Goal: Information Seeking & Learning: Learn about a topic

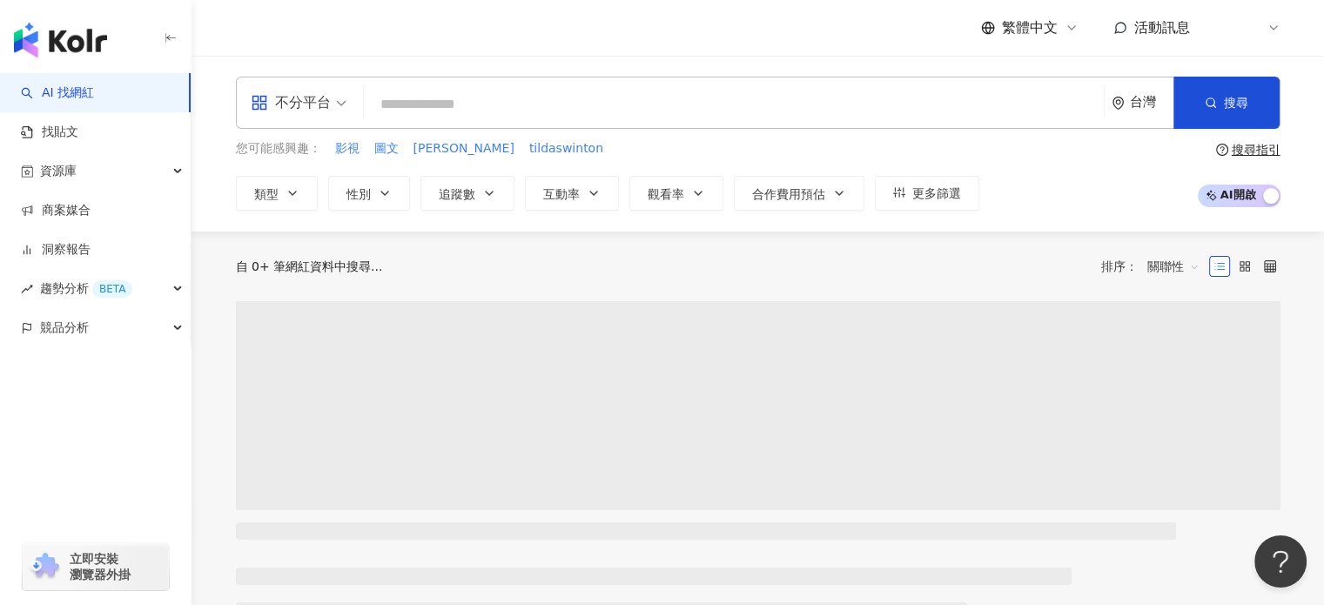
click at [289, 110] on div "不分平台" at bounding box center [291, 103] width 80 height 28
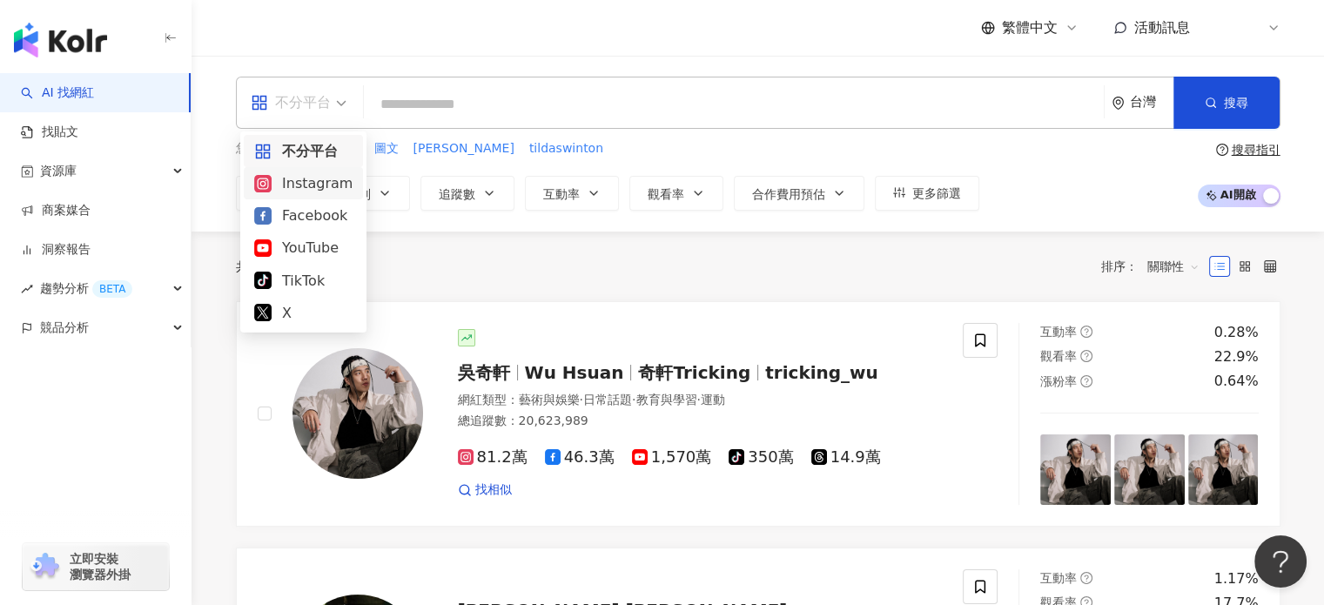
click at [296, 174] on div "Instagram" at bounding box center [303, 183] width 98 height 22
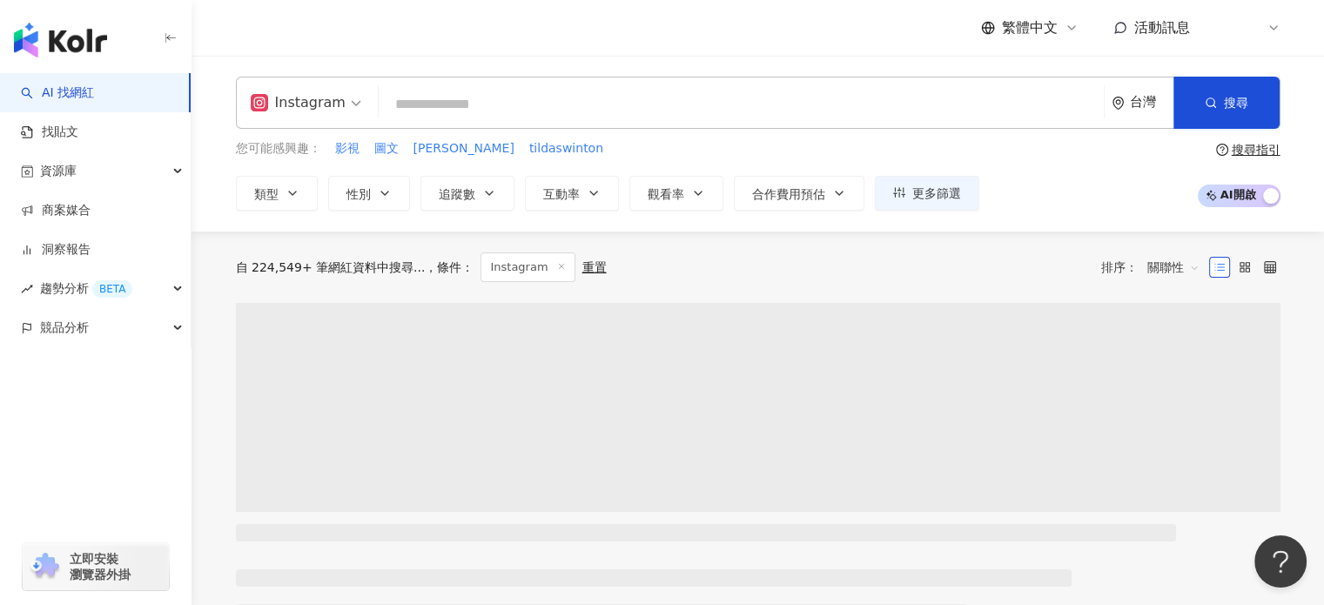
click at [498, 116] on input "search" at bounding box center [741, 104] width 711 height 33
click at [1261, 33] on div "T" at bounding box center [1253, 27] width 56 height 35
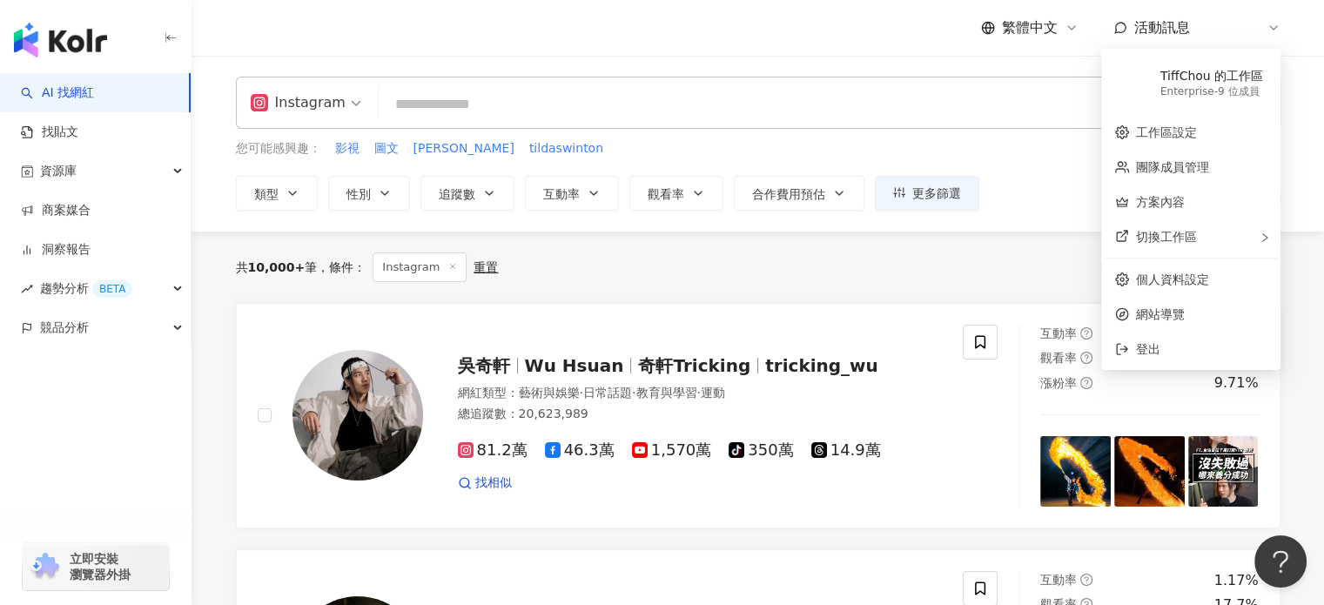
click at [533, 110] on input "search" at bounding box center [741, 104] width 711 height 33
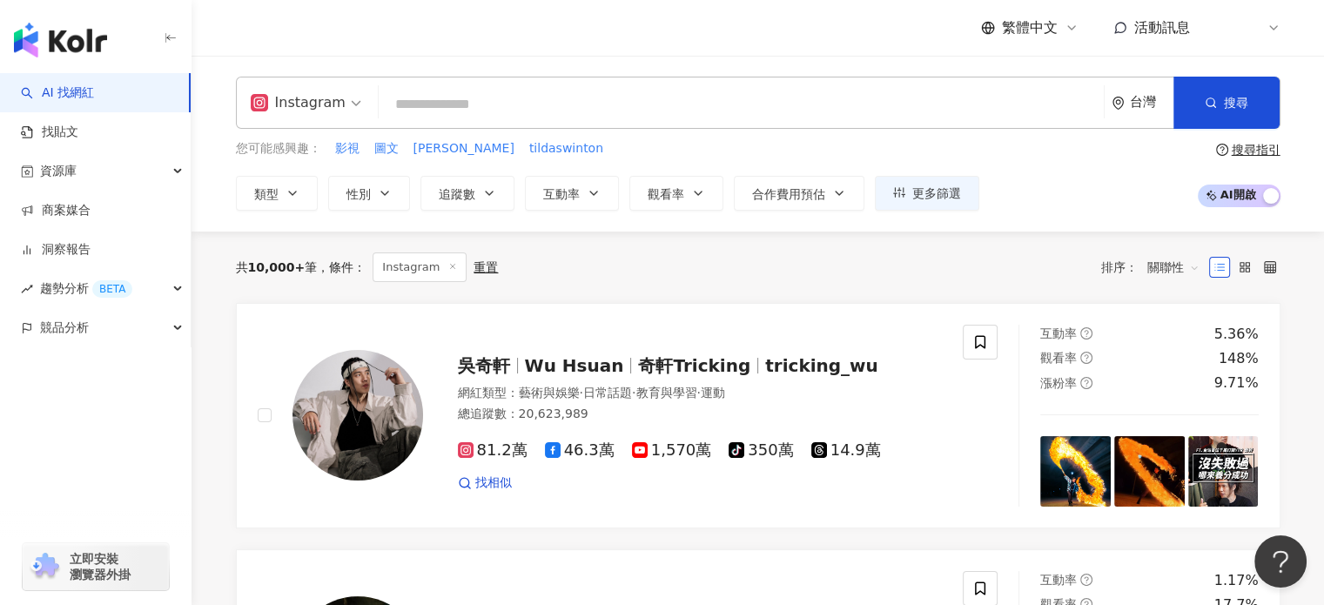
paste input "**********"
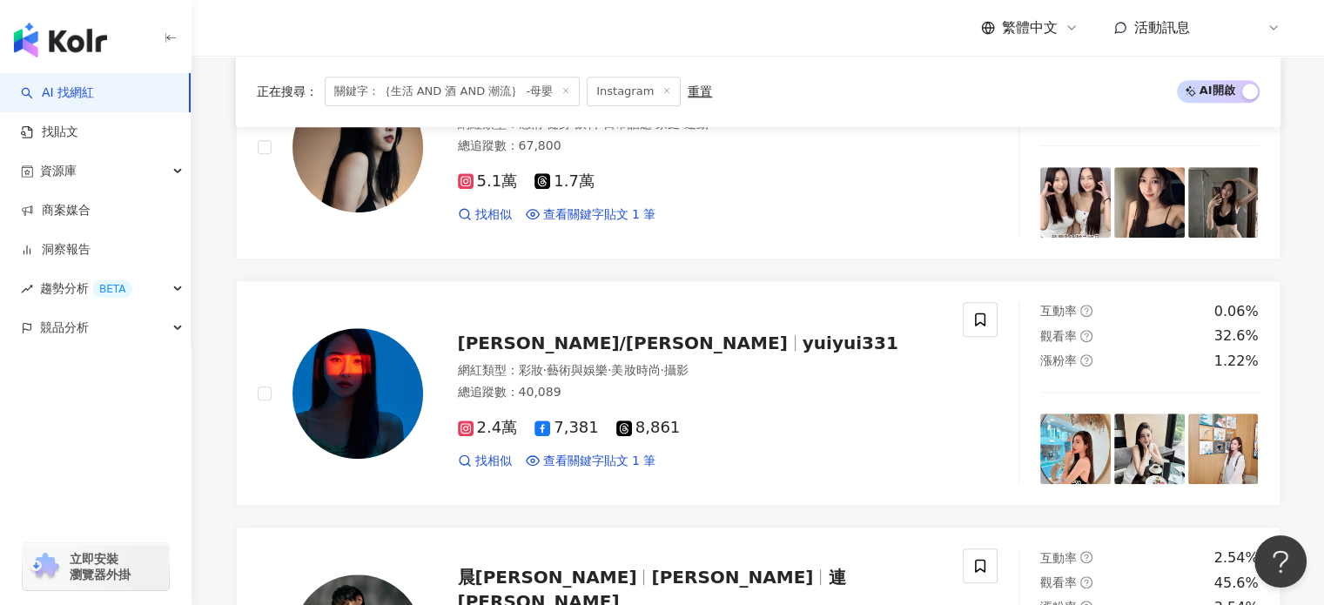
scroll to position [1654, 0]
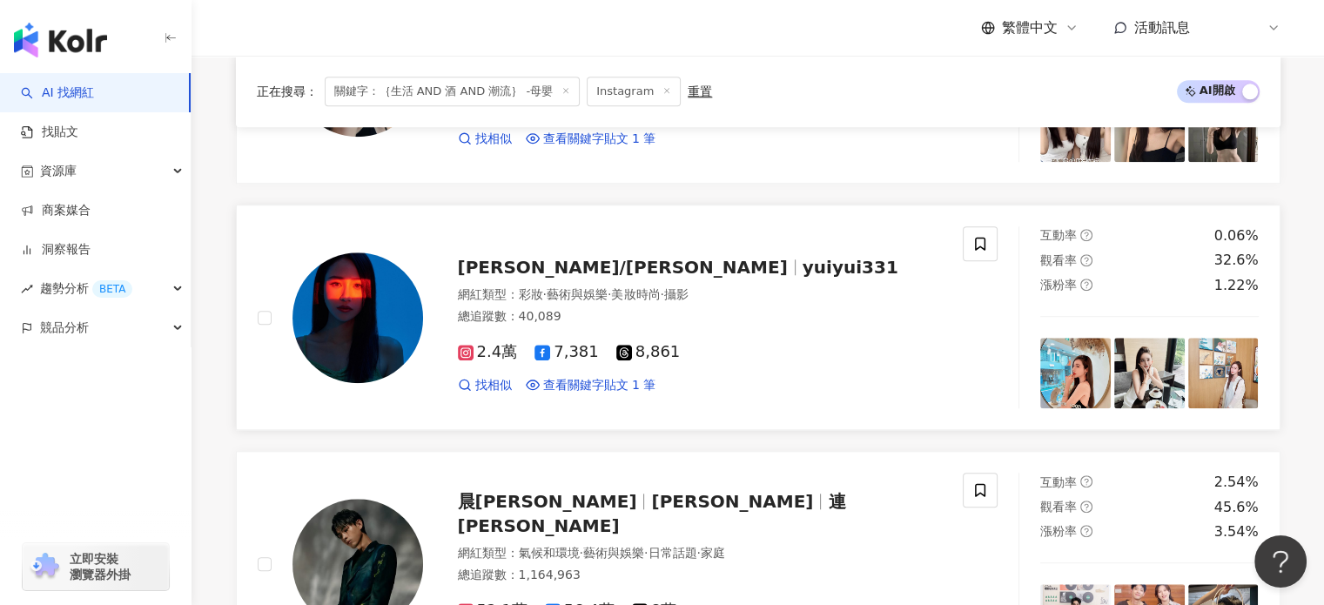
type input "**********"
click at [1169, 379] on img at bounding box center [1150, 373] width 71 height 71
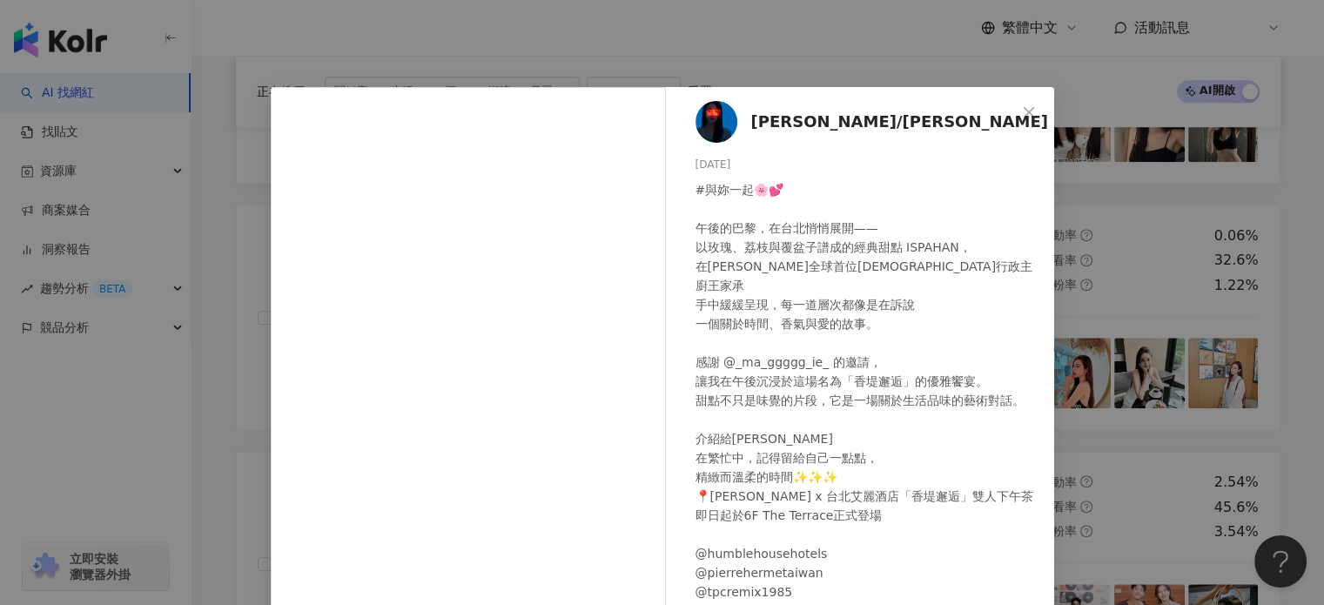
drag, startPoint x: 1014, startPoint y: 119, endPoint x: 900, endPoint y: 172, distance: 124.7
click at [1014, 119] on button "Close" at bounding box center [1029, 112] width 35 height 35
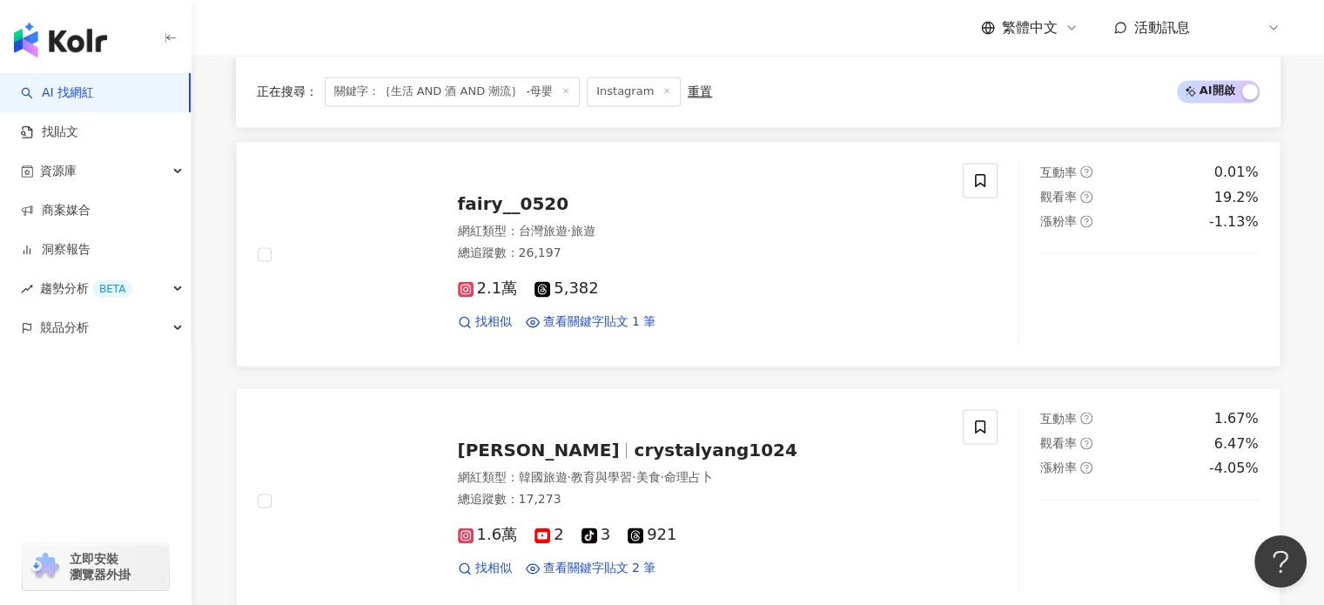
scroll to position [2874, 0]
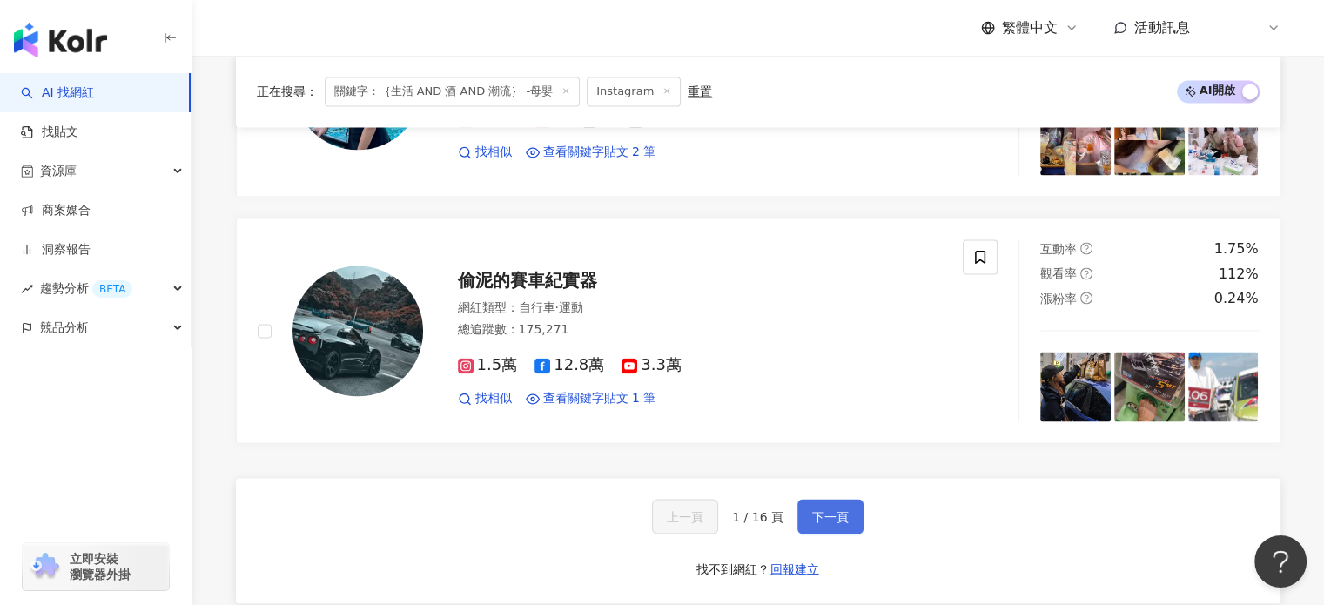
click at [832, 509] on span "下一頁" at bounding box center [830, 516] width 37 height 14
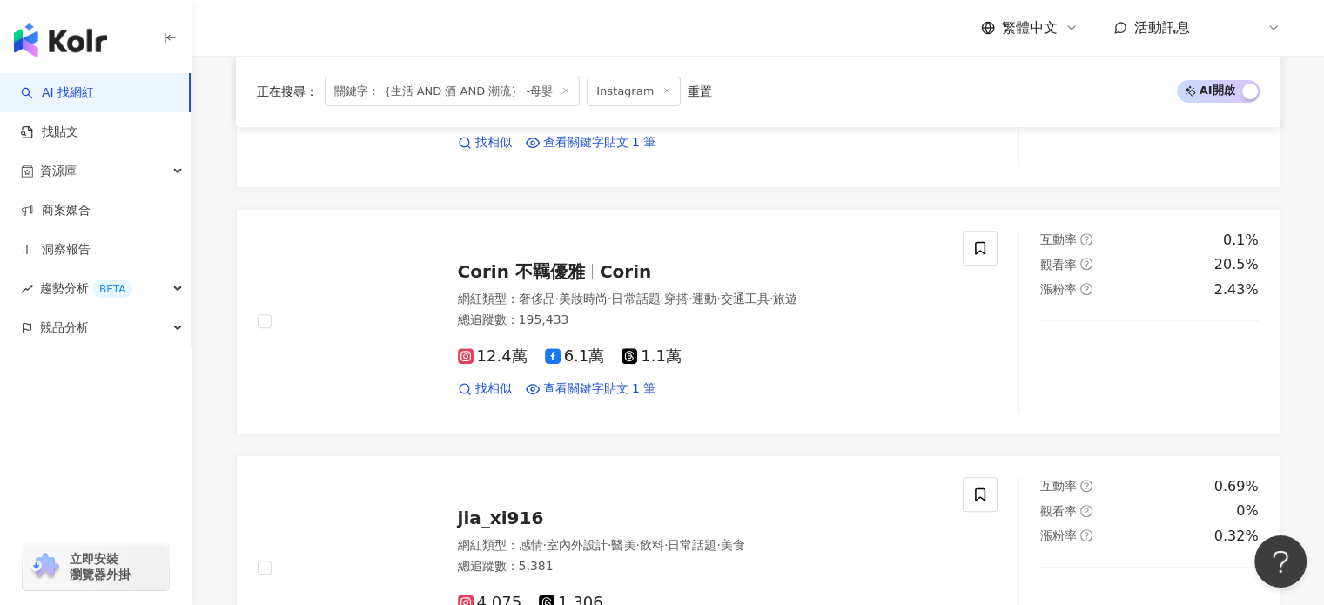
scroll to position [522, 0]
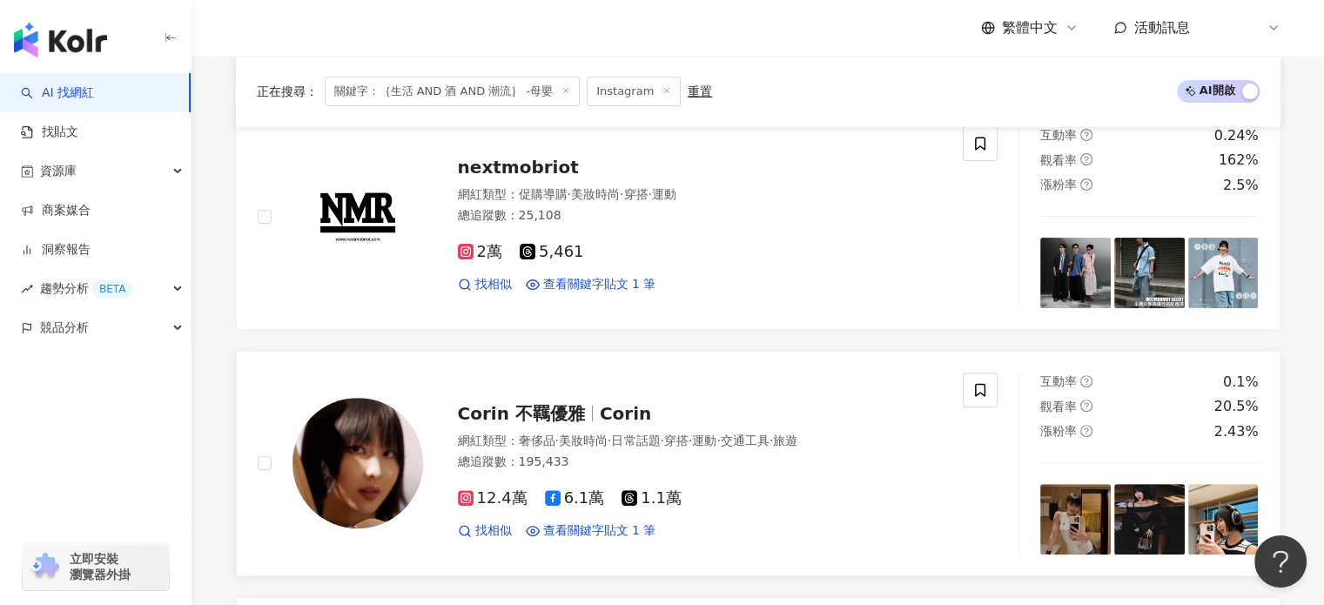
click at [1102, 508] on img at bounding box center [1076, 519] width 71 height 71
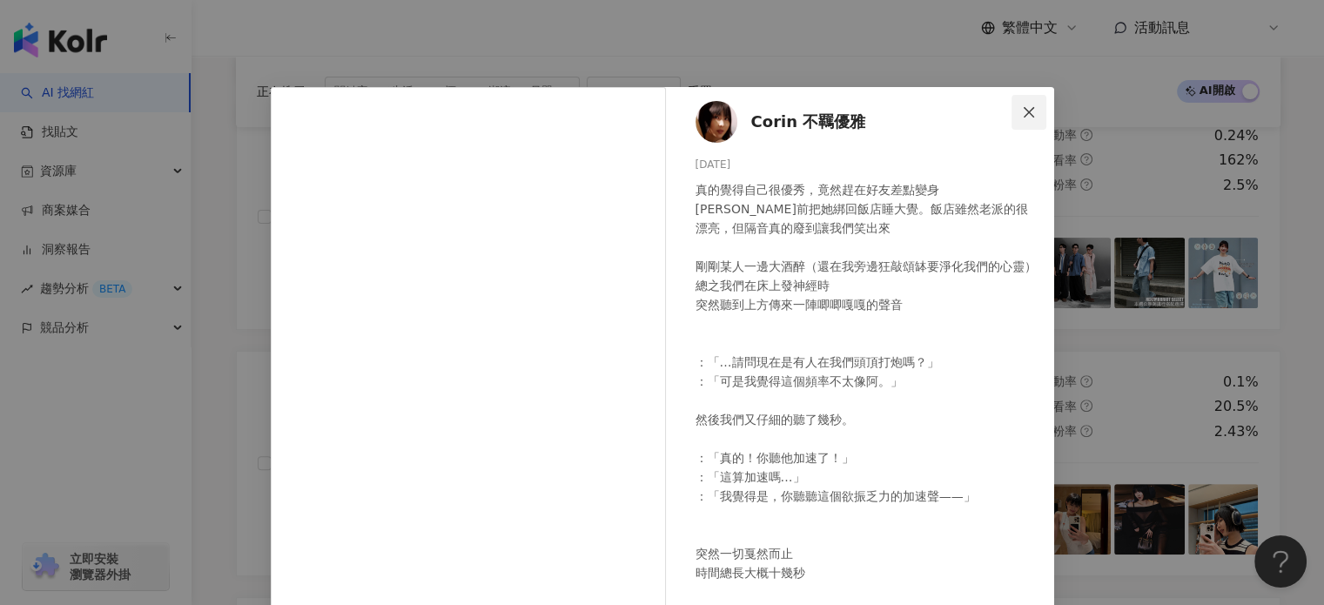
click at [1031, 111] on span "Close" at bounding box center [1029, 112] width 35 height 14
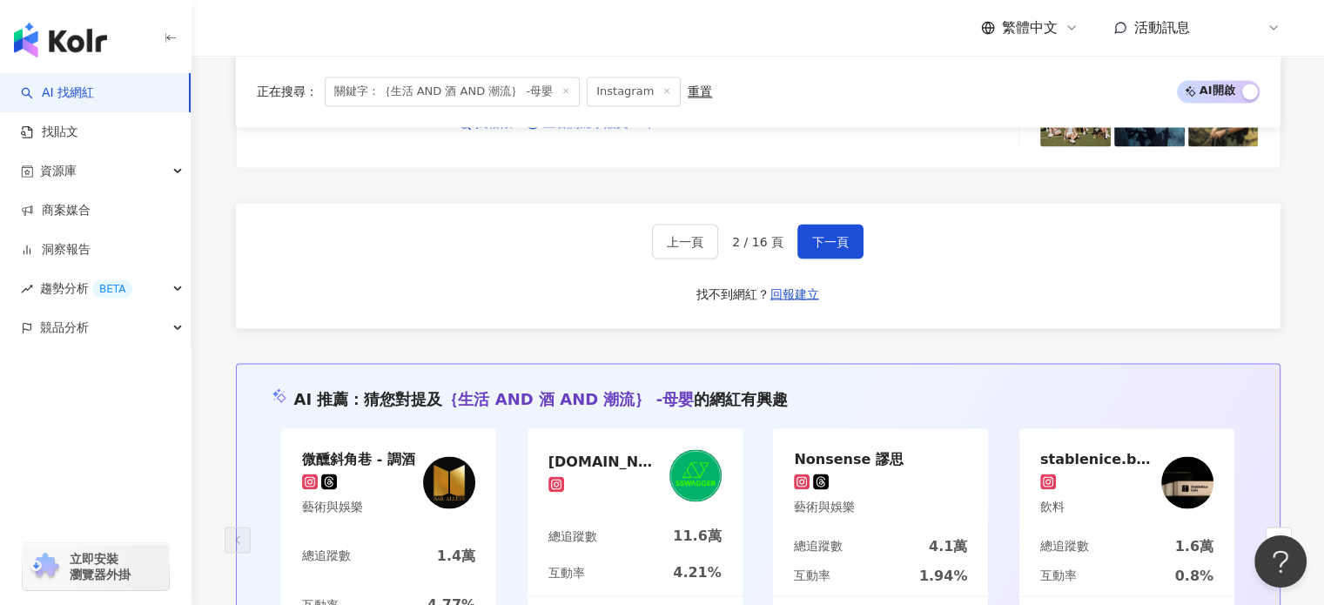
scroll to position [3222, 0]
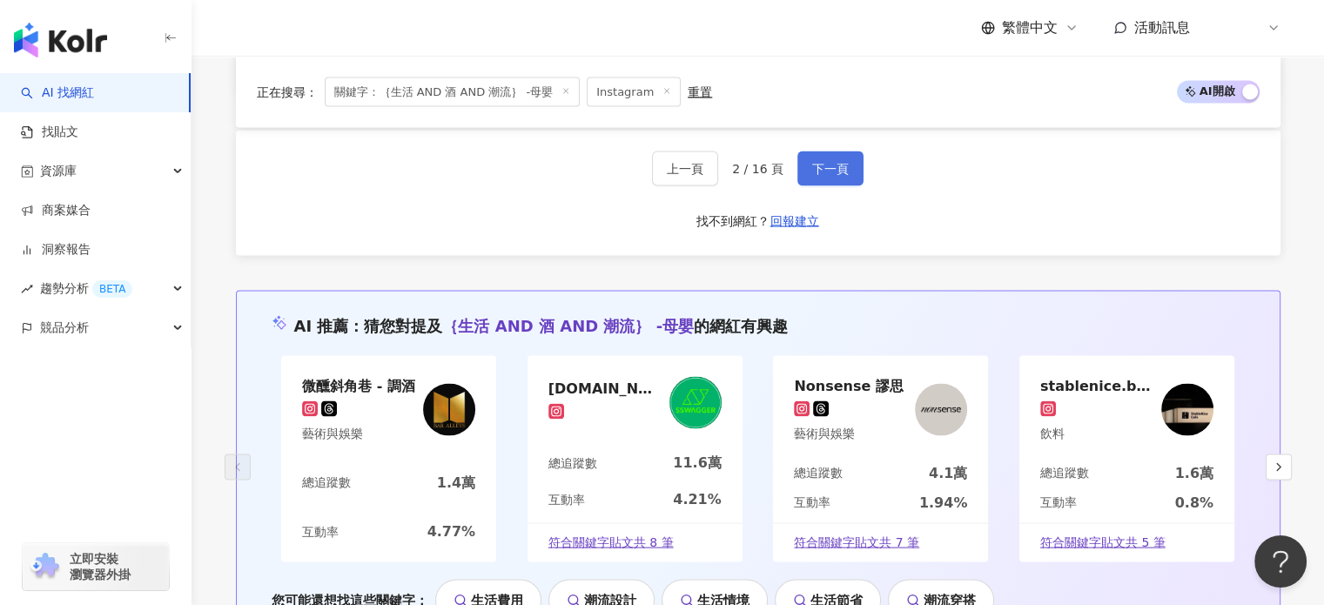
click at [830, 161] on span "下一頁" at bounding box center [830, 168] width 37 height 14
click at [817, 135] on div "上一頁 3 / 16 頁 下一頁 找不到網紅？ 回報建立" at bounding box center [758, 192] width 1045 height 125
click at [823, 161] on span "下一頁" at bounding box center [830, 168] width 37 height 14
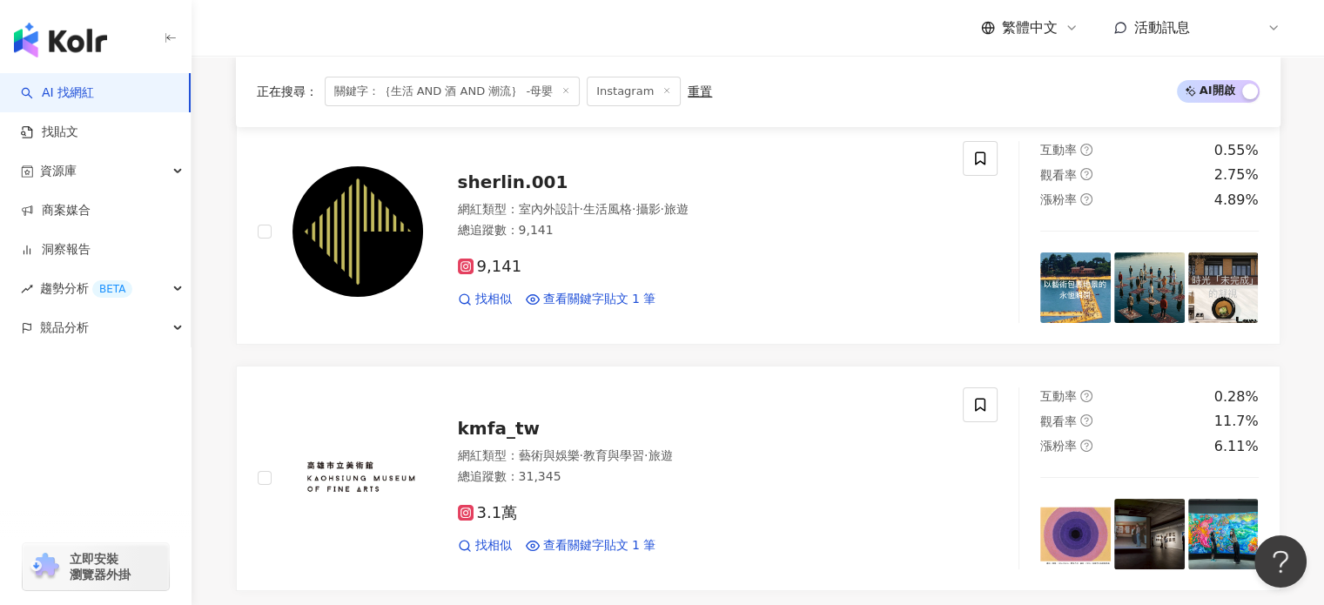
scroll to position [0, 0]
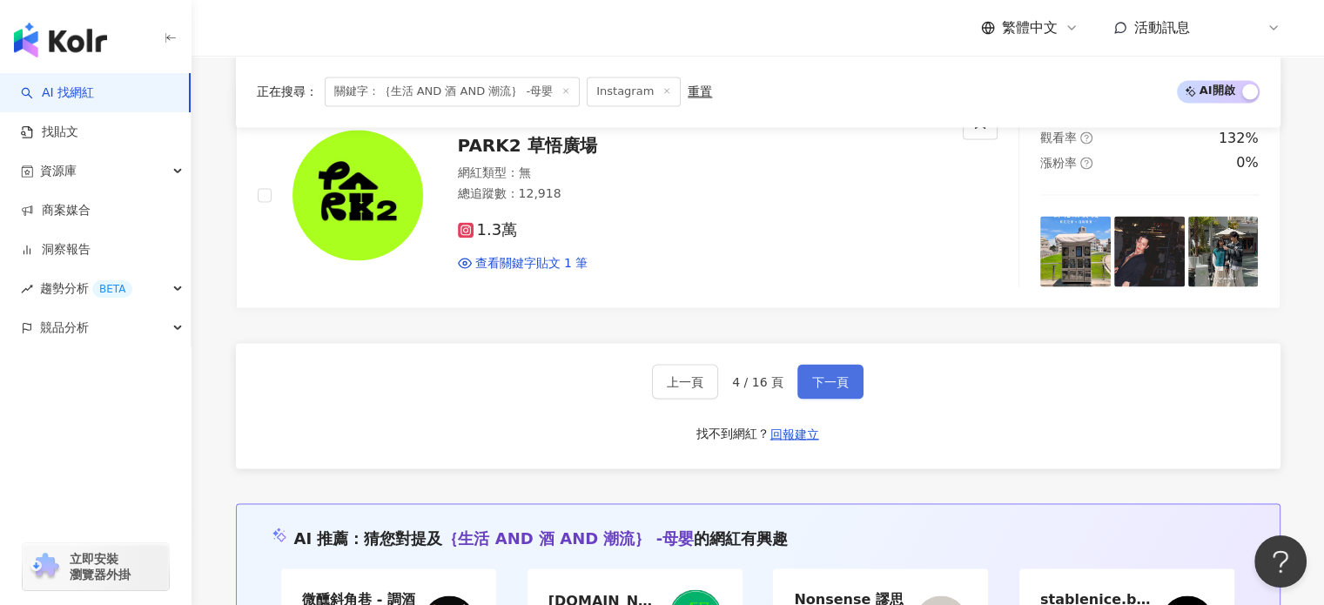
click at [819, 374] on span "下一頁" at bounding box center [830, 381] width 37 height 14
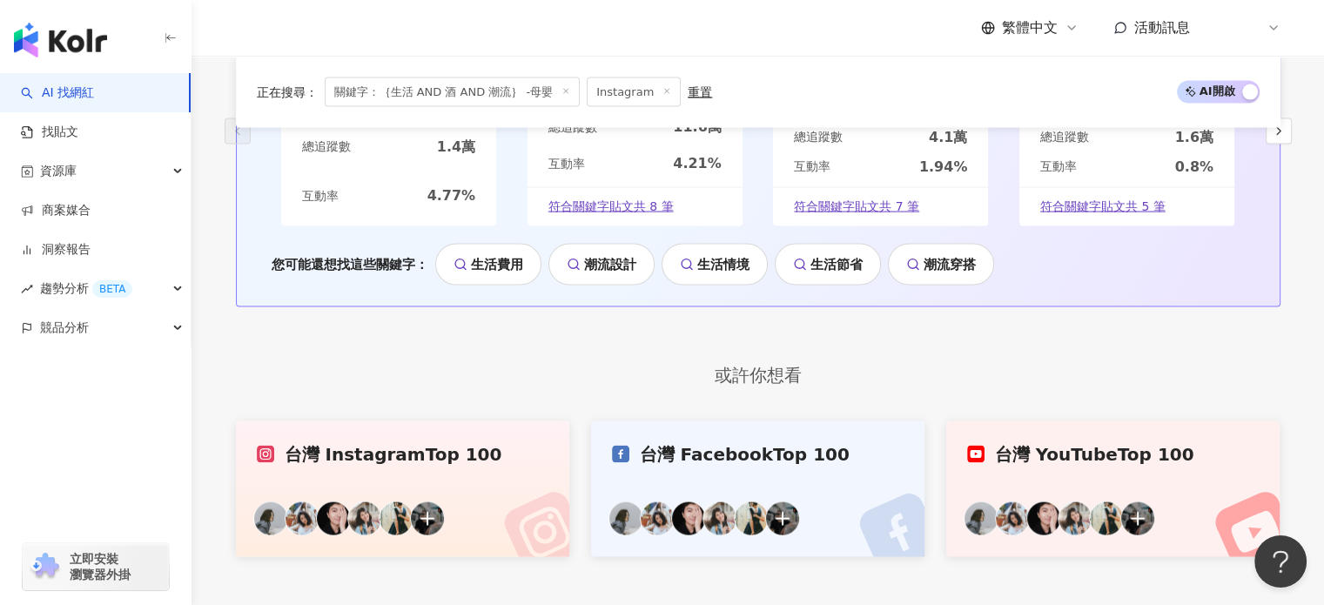
scroll to position [3260, 0]
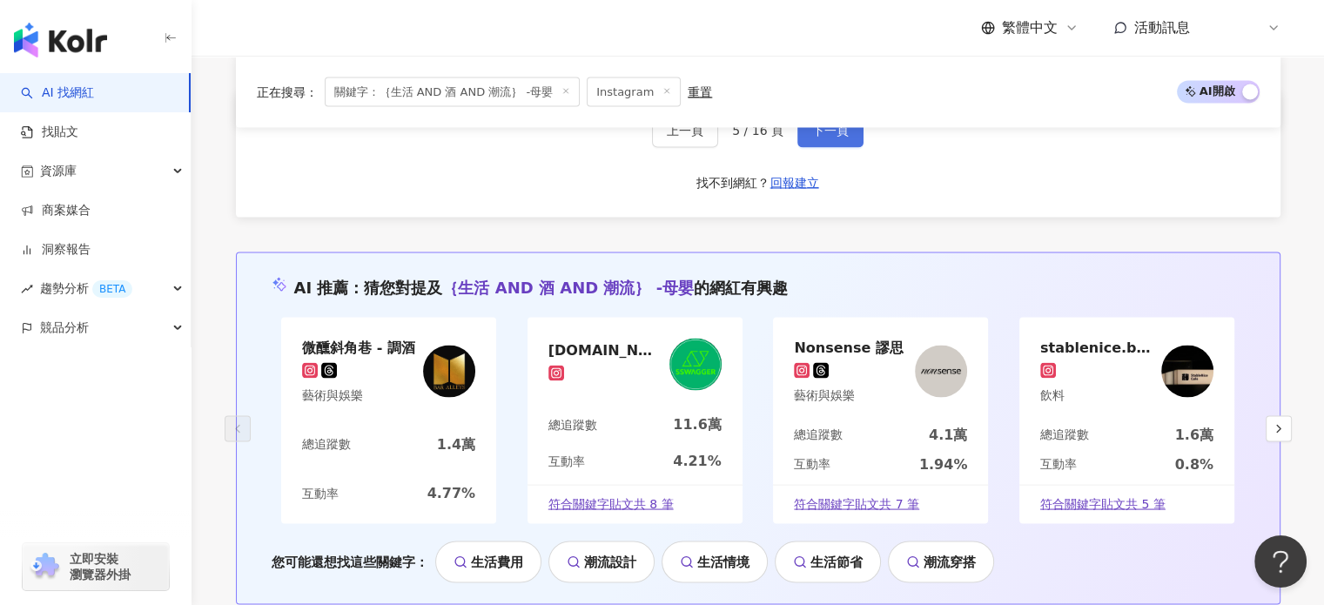
click at [818, 138] on button "下一頁" at bounding box center [831, 129] width 66 height 35
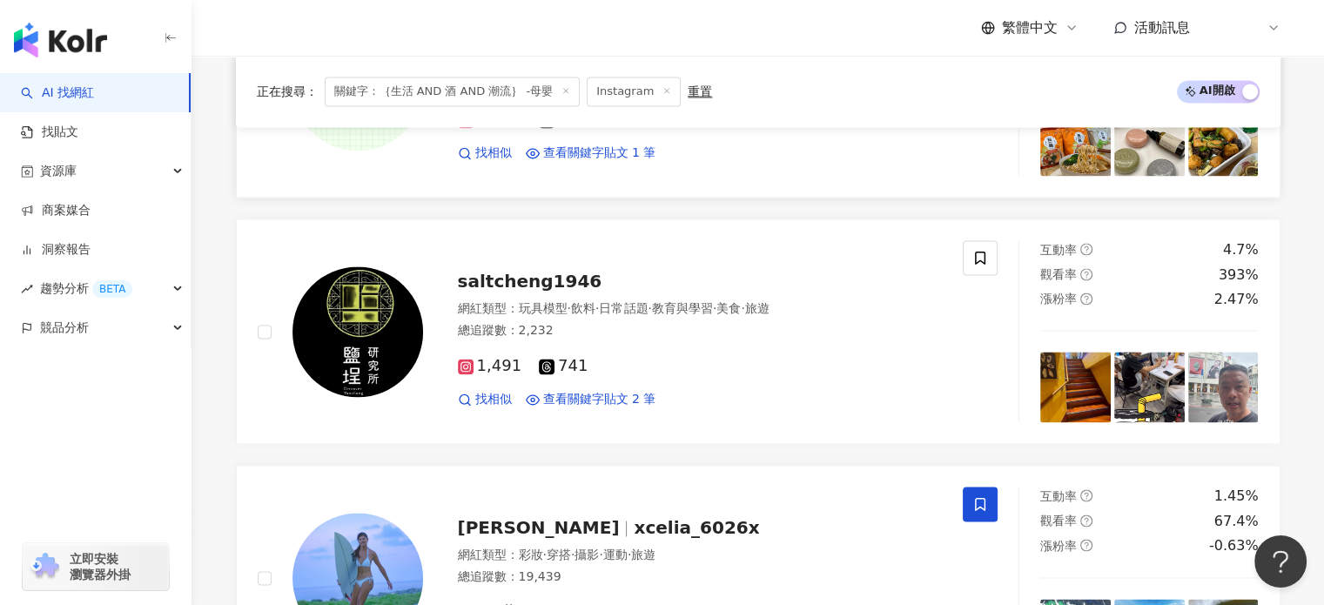
scroll to position [2999, 0]
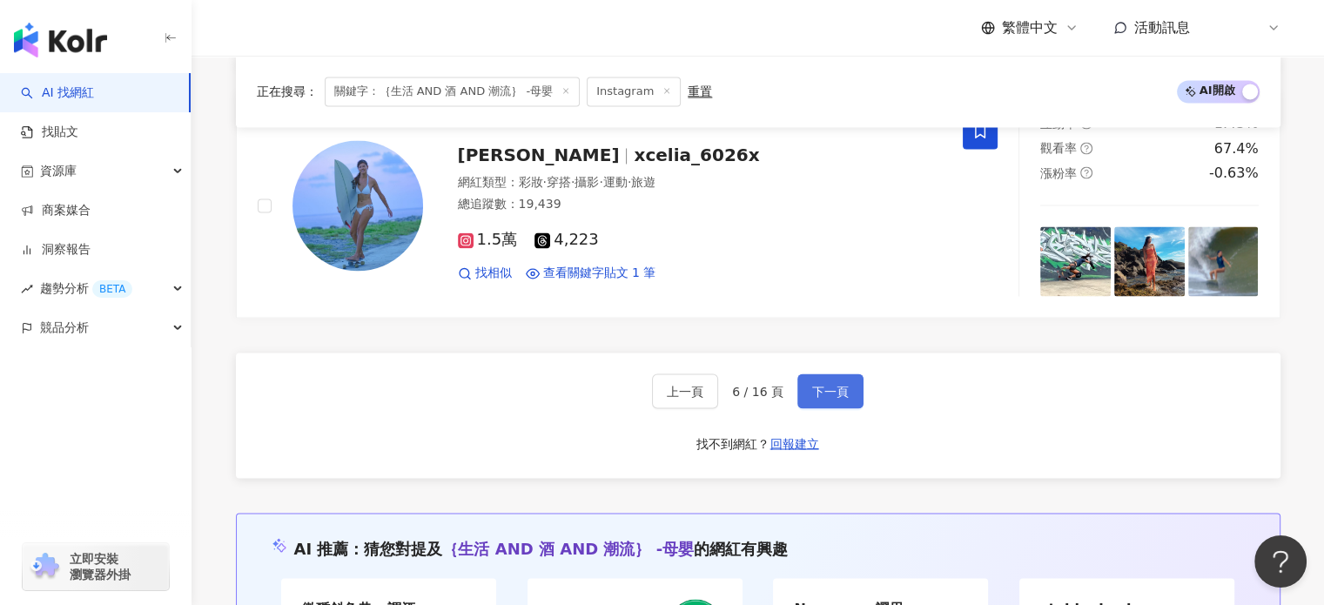
click at [819, 374] on button "下一頁" at bounding box center [831, 391] width 66 height 35
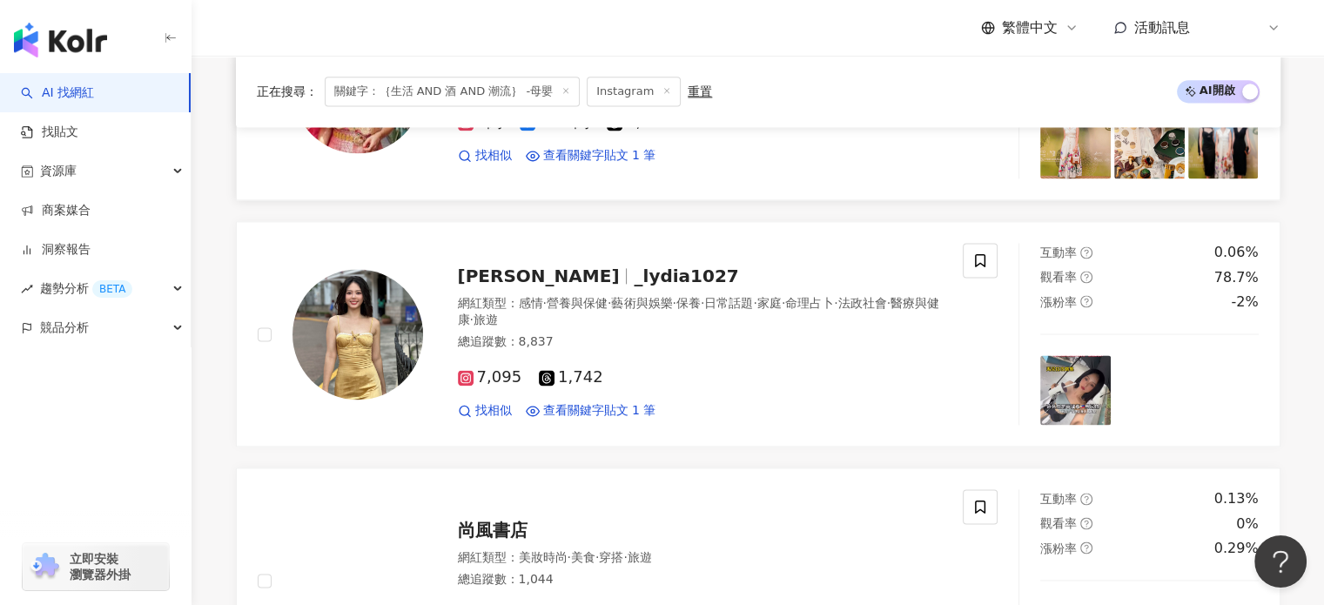
scroll to position [2128, 0]
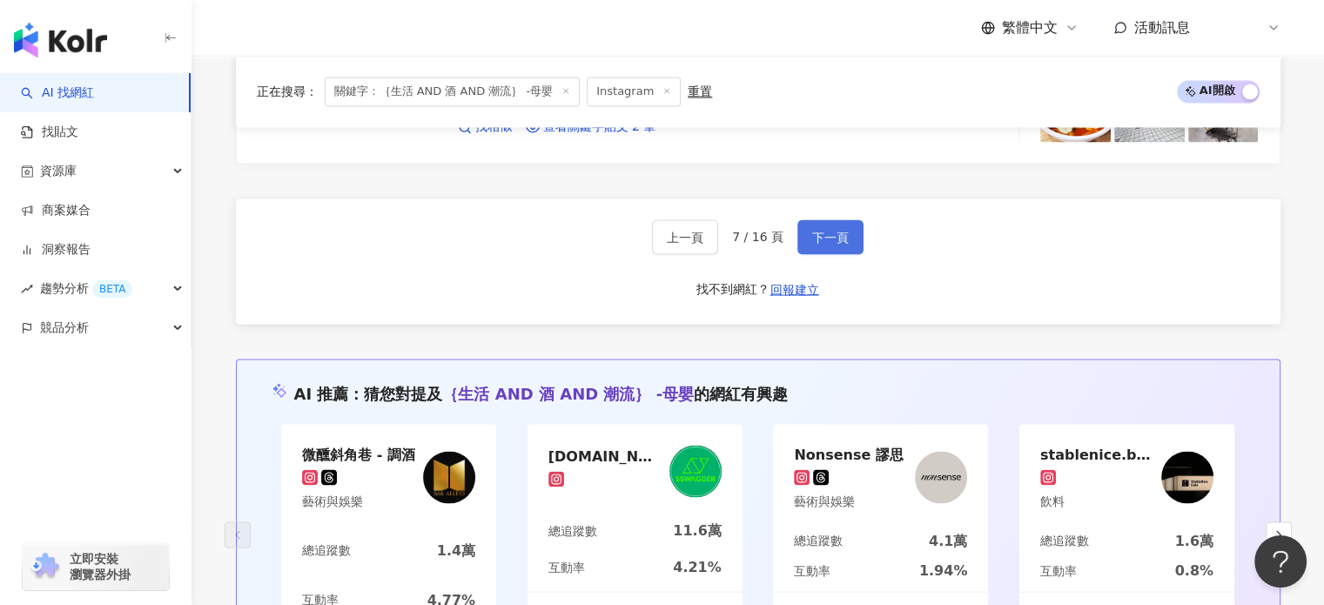
click at [819, 222] on button "下一頁" at bounding box center [831, 236] width 66 height 35
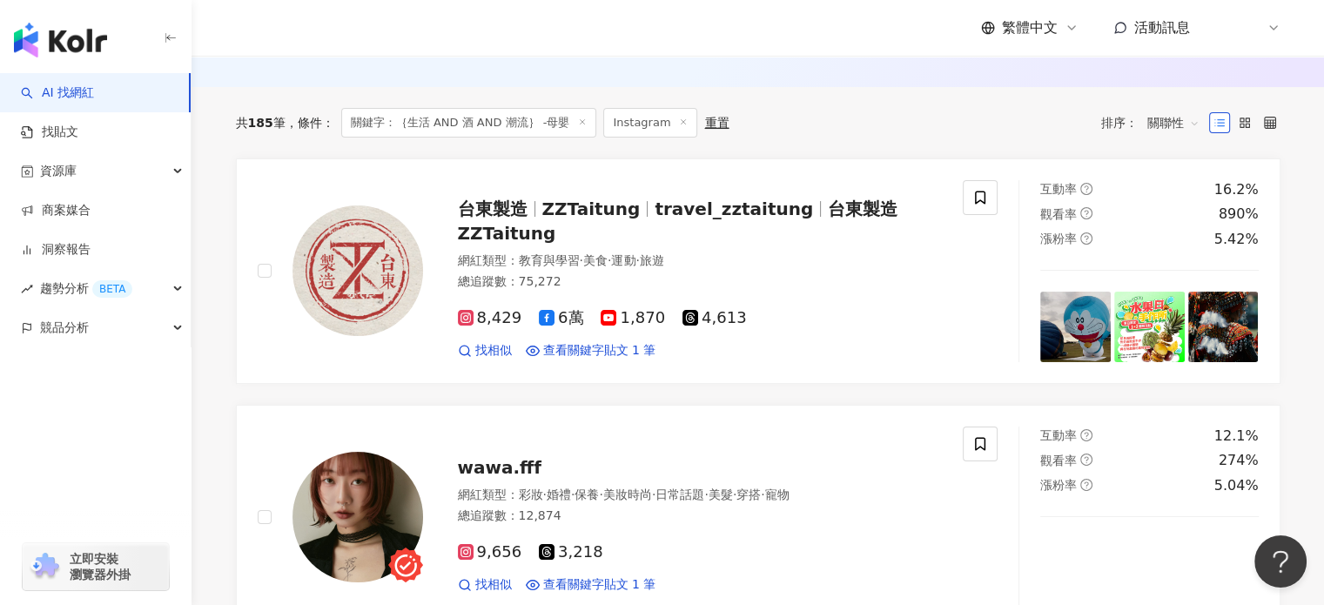
scroll to position [38, 0]
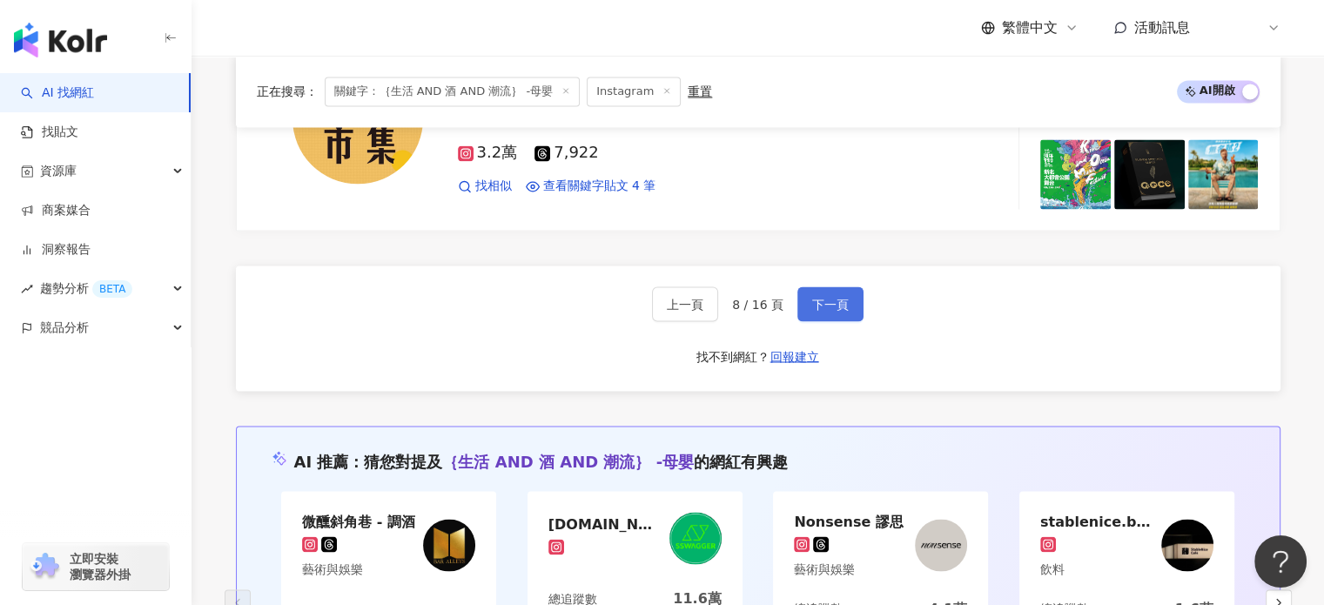
click at [831, 297] on span "下一頁" at bounding box center [830, 304] width 37 height 14
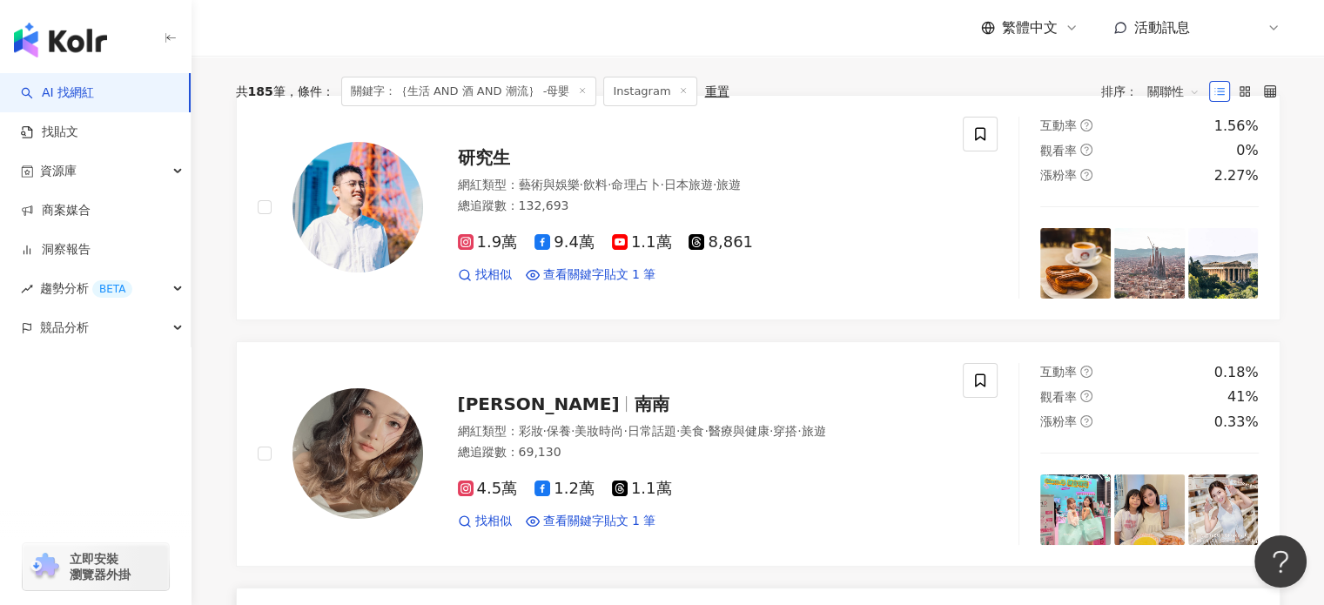
scroll to position [0, 0]
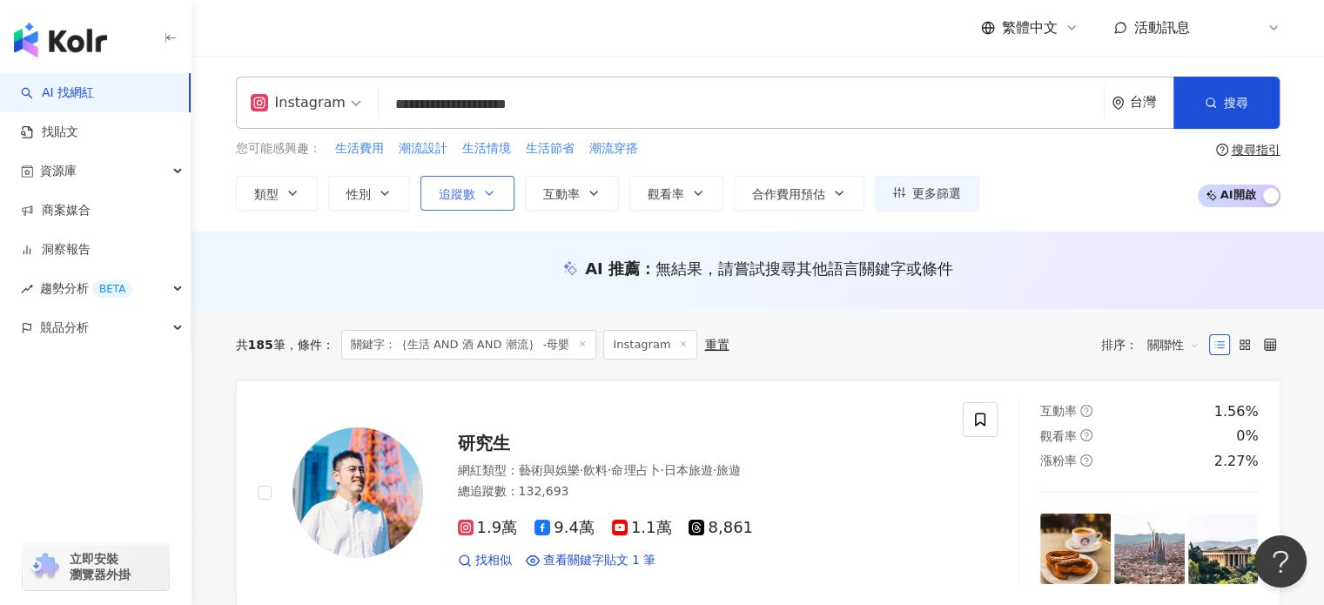
click at [480, 184] on button "追蹤數" at bounding box center [468, 193] width 94 height 35
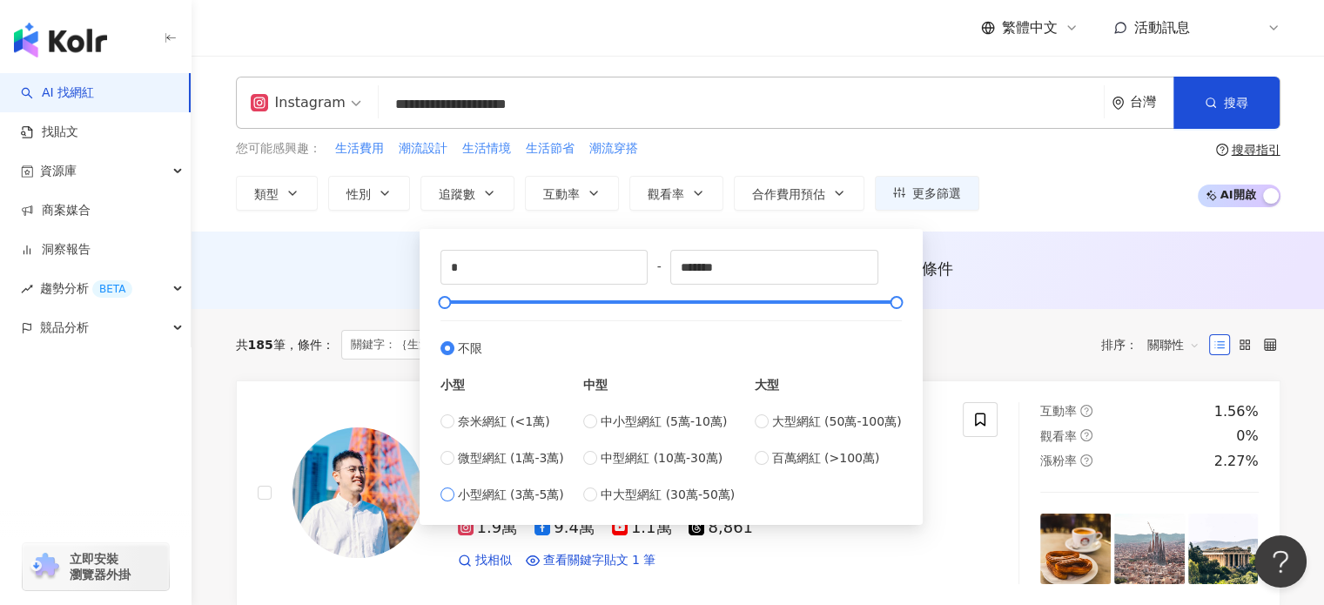
click at [487, 495] on span "小型網紅 (3萬-5萬)" at bounding box center [511, 494] width 106 height 19
type input "*****"
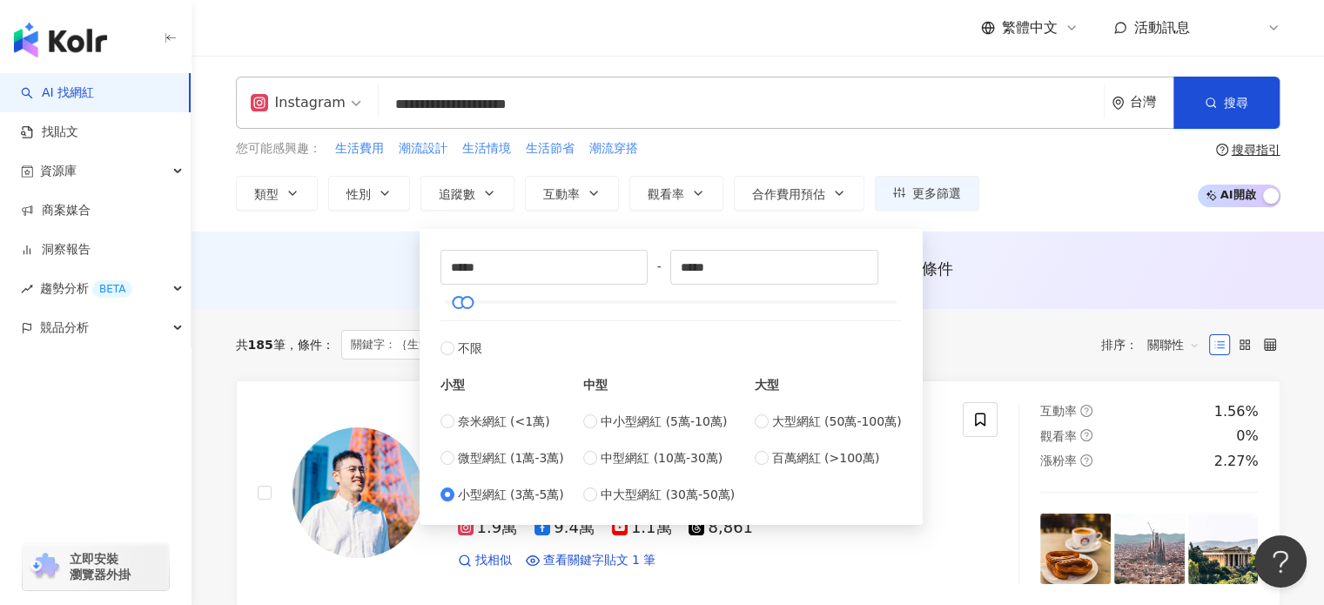
click at [1090, 196] on div "您可能感興趣： 生活費用 潮流設計 生活情境 生活節省 潮流穿搭 類型 性別 追蹤數 互動率 觀看率 合作費用預估 更多篩選 ***** - ***** 不限…" at bounding box center [758, 174] width 1045 height 71
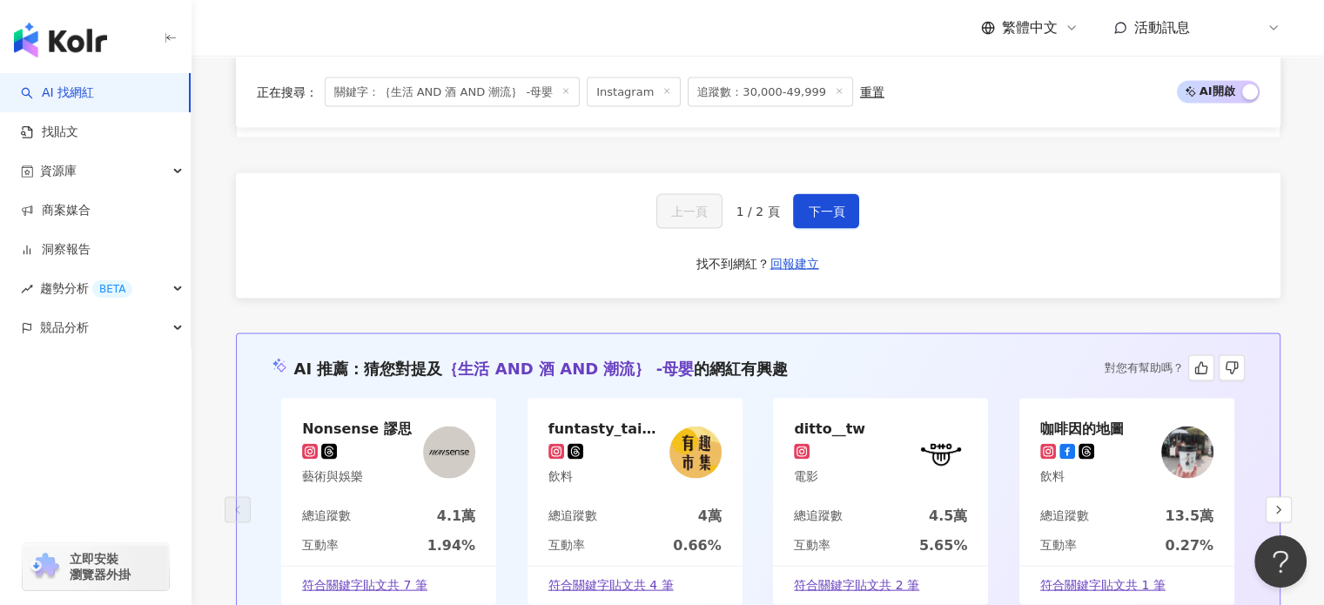
scroll to position [3513, 0]
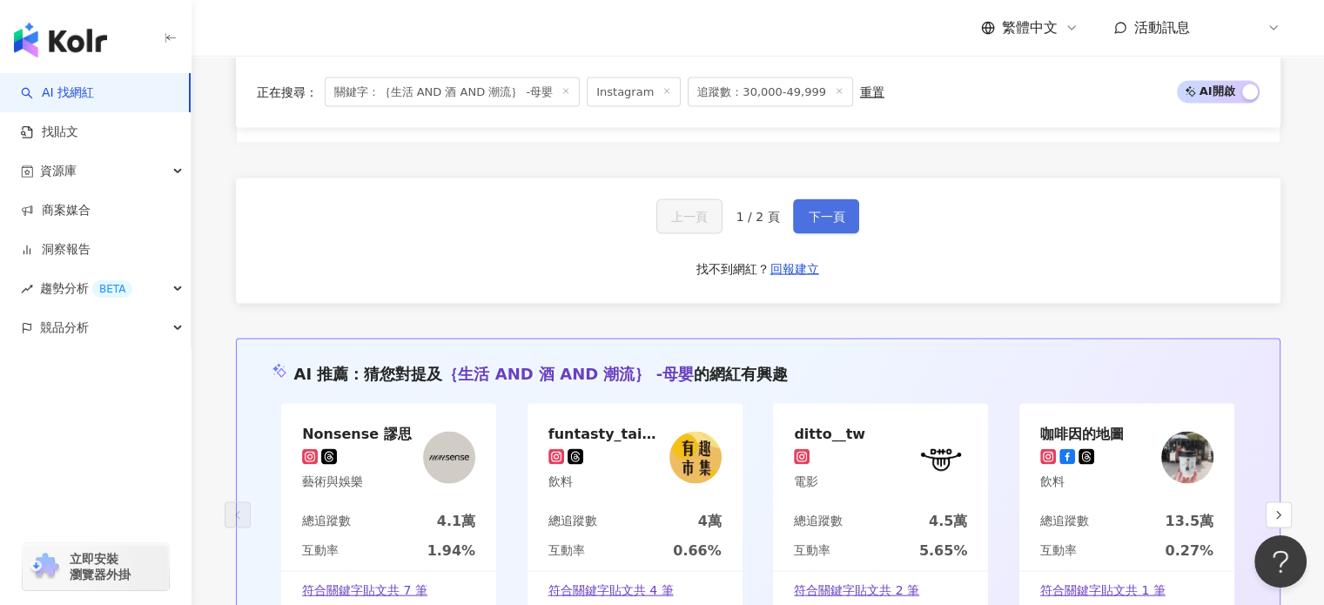
click at [817, 212] on span "下一頁" at bounding box center [826, 217] width 37 height 14
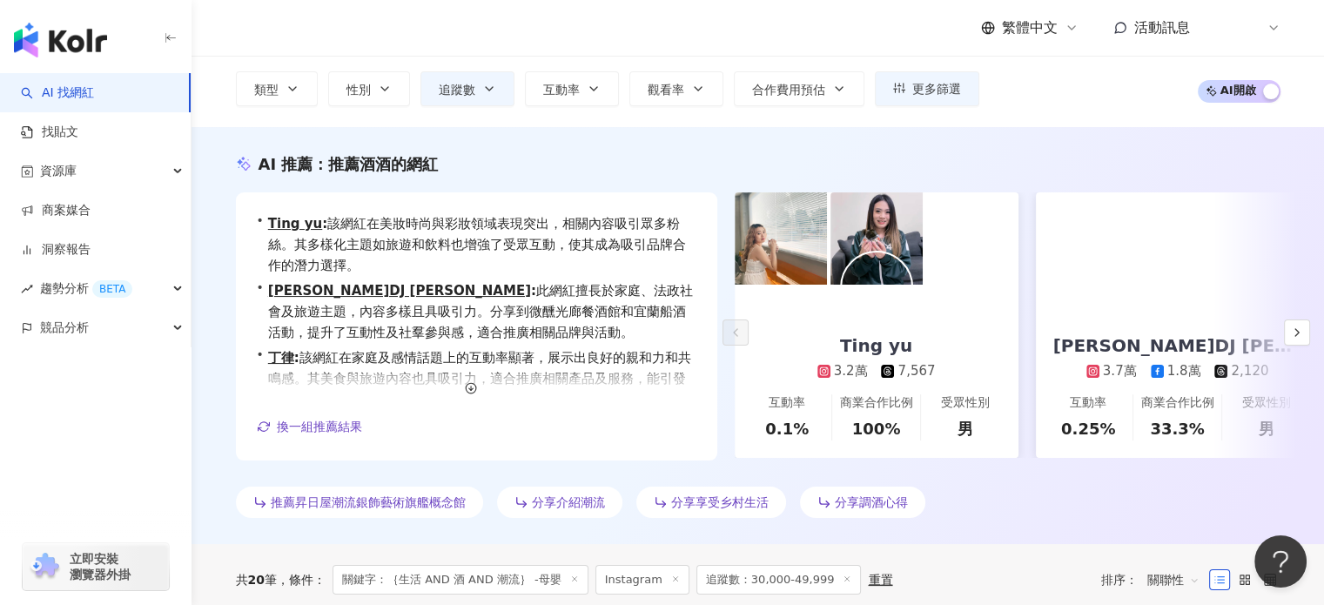
scroll to position [91, 0]
